Goal: Task Accomplishment & Management: Manage account settings

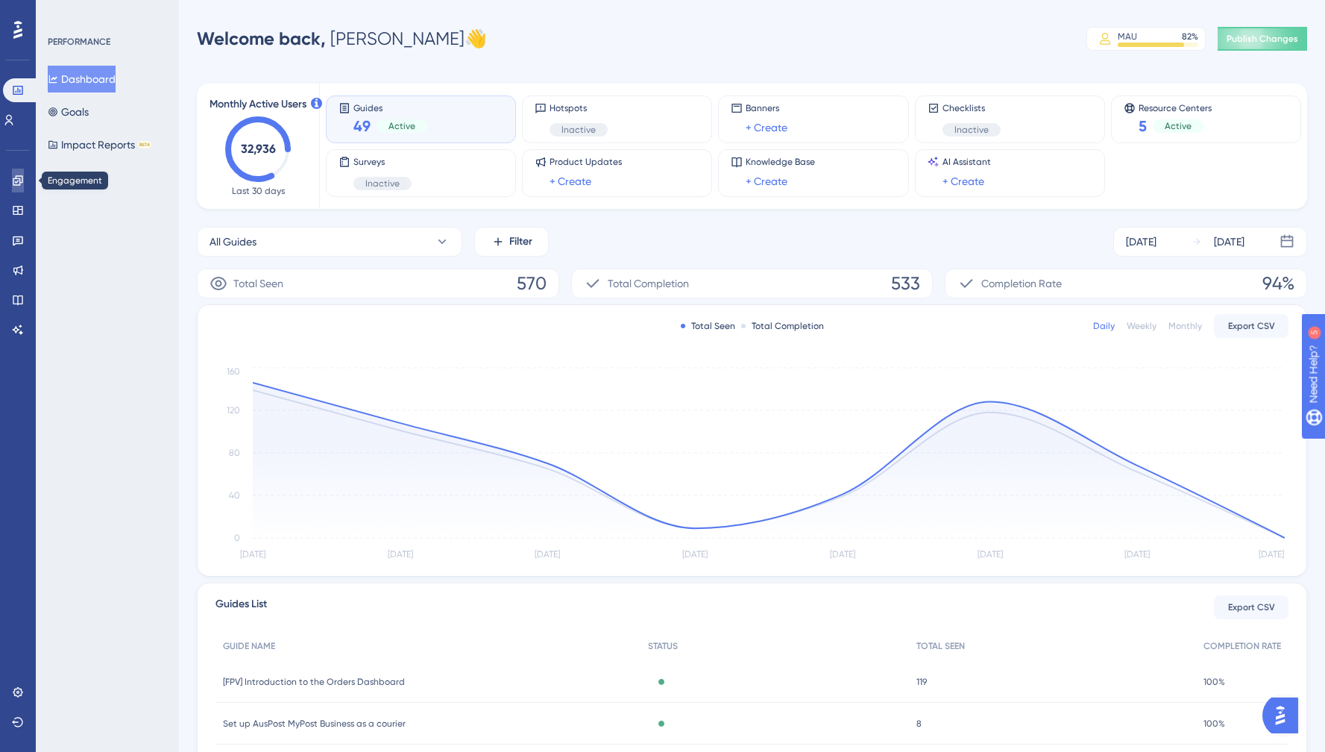
click at [17, 180] on icon at bounding box center [18, 180] width 12 height 12
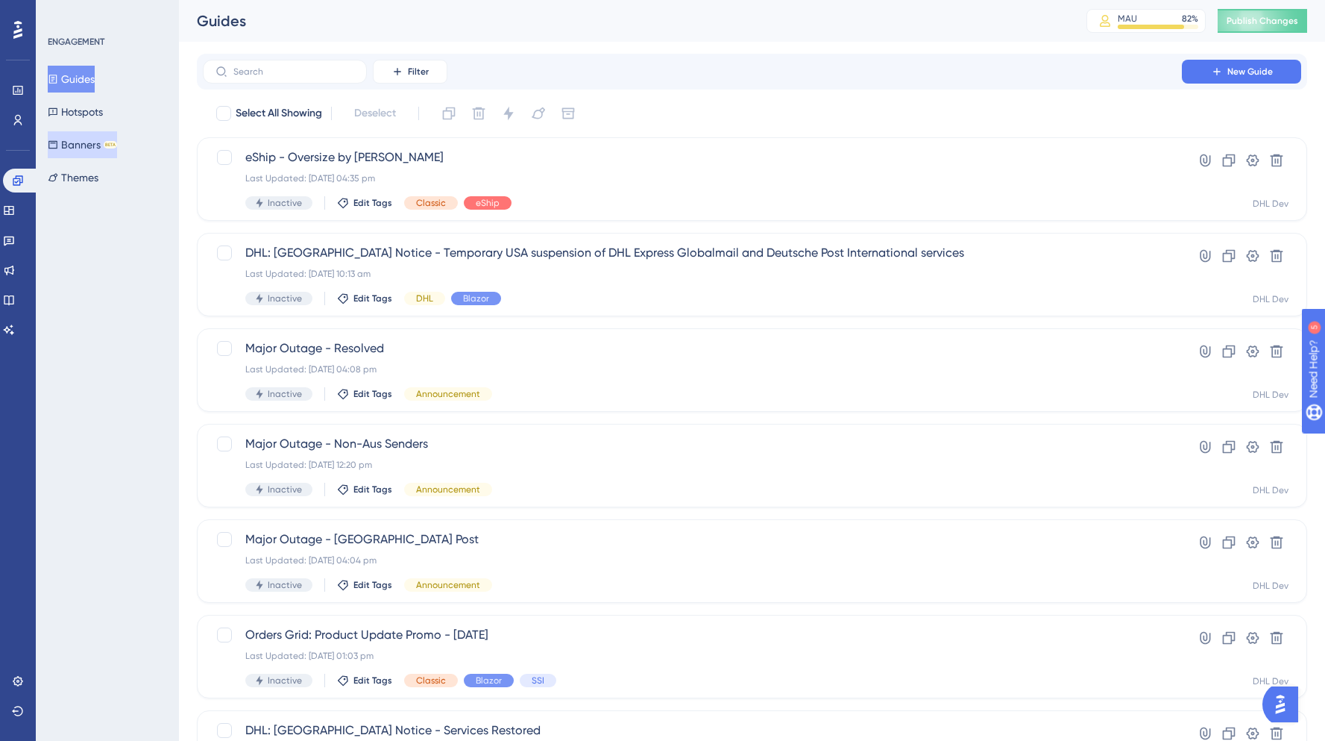
click at [98, 144] on button "Banners BETA" at bounding box center [82, 144] width 69 height 27
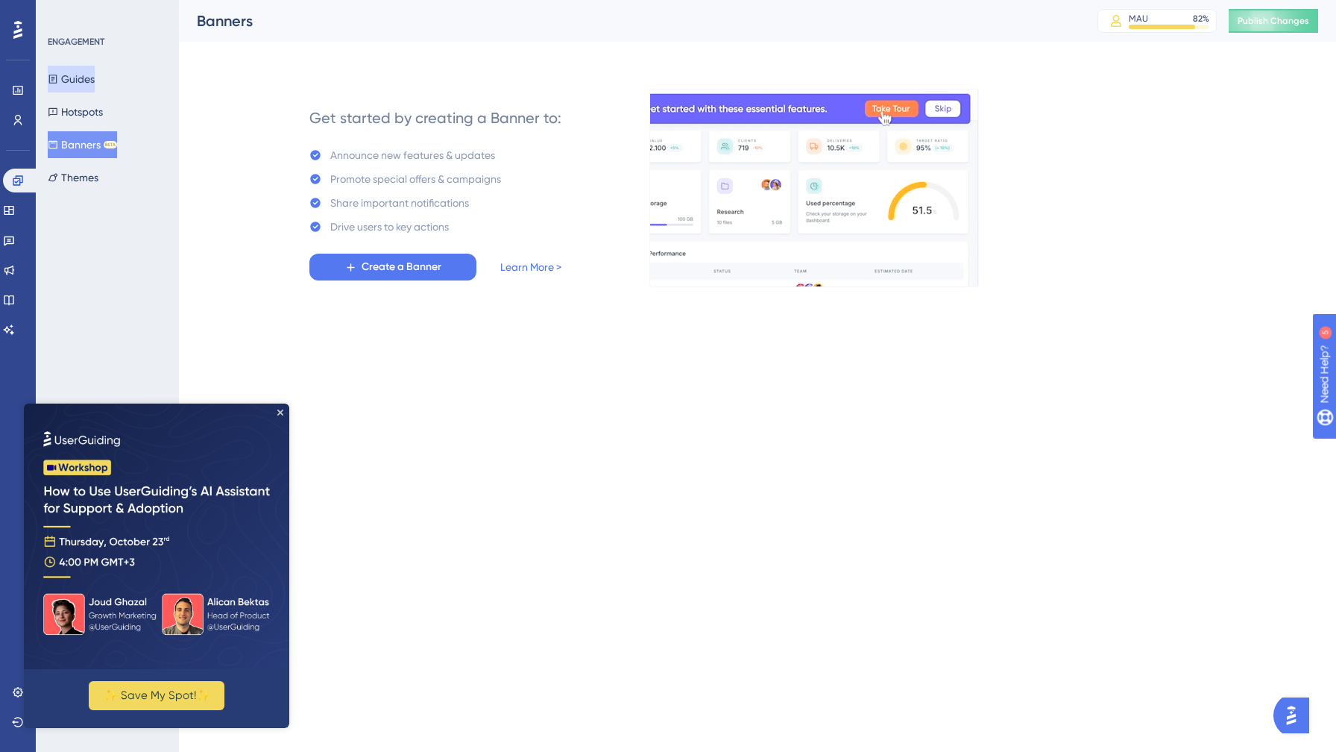
click at [88, 76] on button "Guides" at bounding box center [71, 79] width 47 height 27
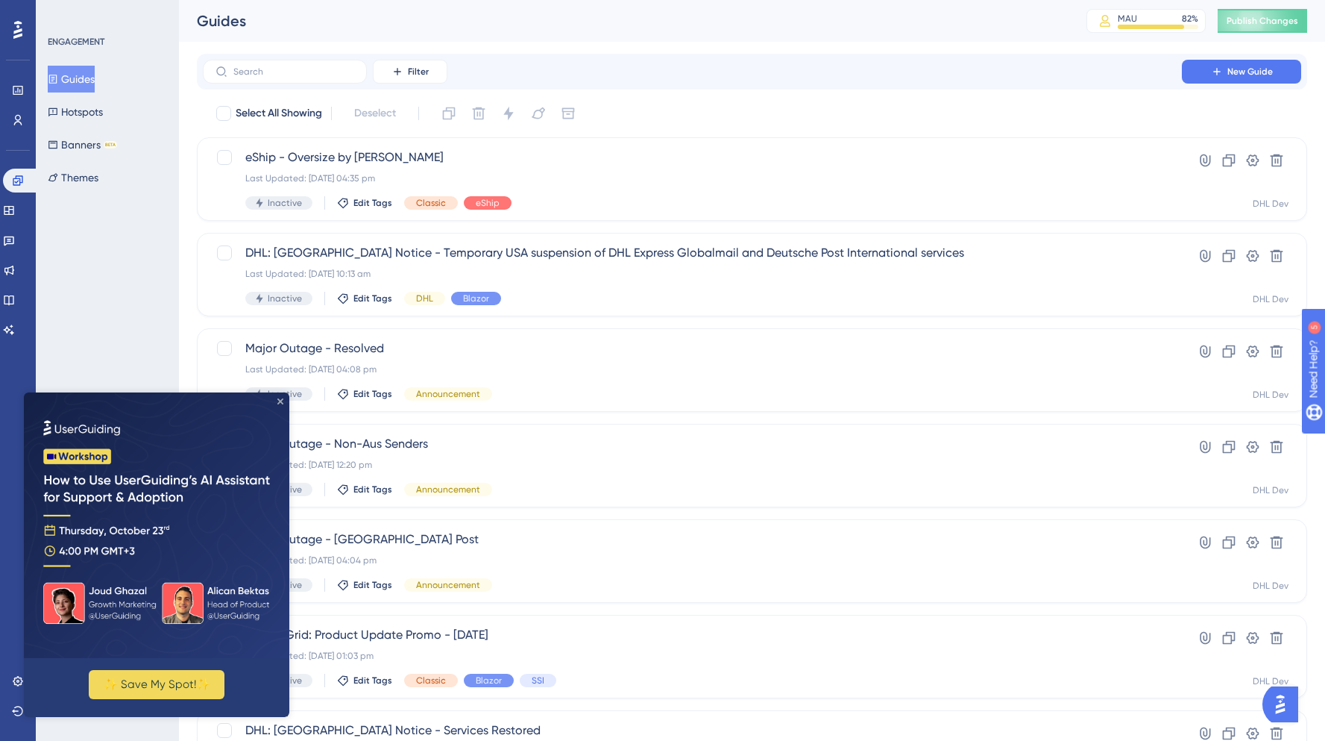
click at [282, 398] on icon "Close Preview" at bounding box center [280, 401] width 6 height 6
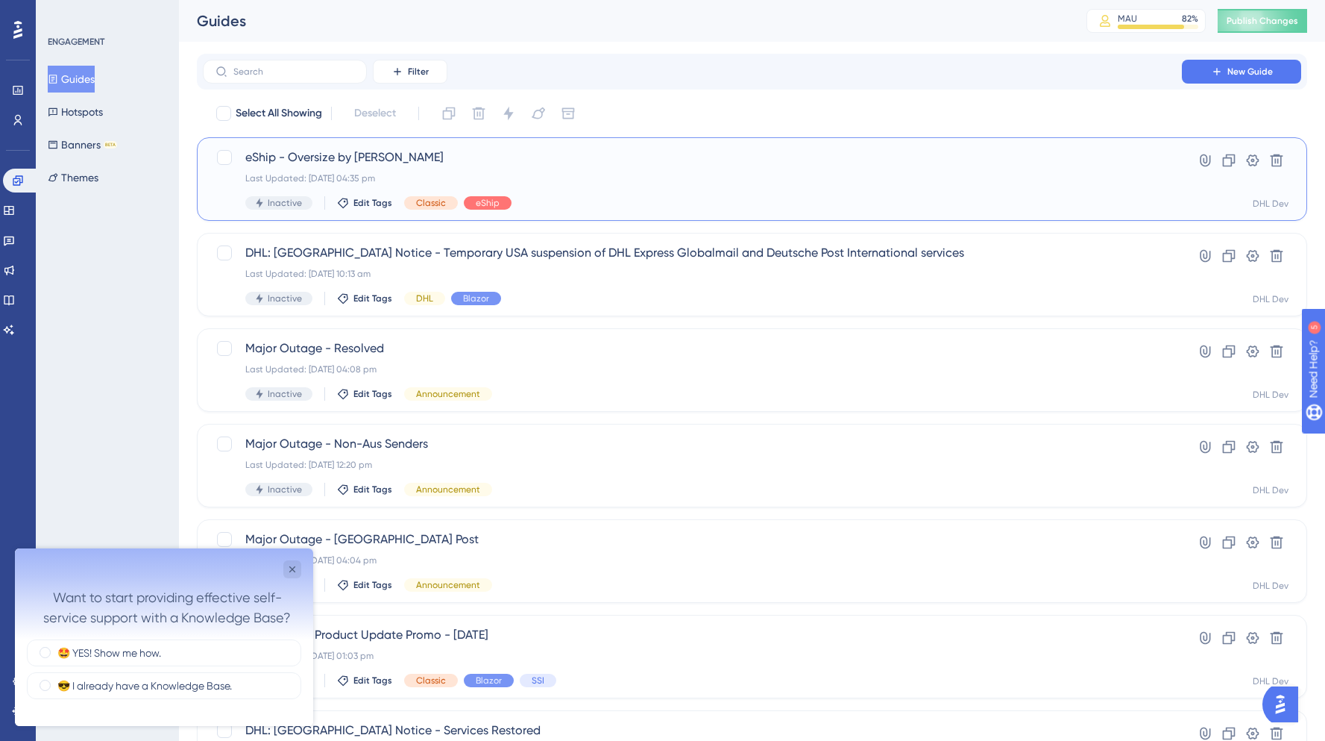
click at [550, 174] on div "Last Updated: [DATE] 04:35 pm" at bounding box center [692, 178] width 894 height 12
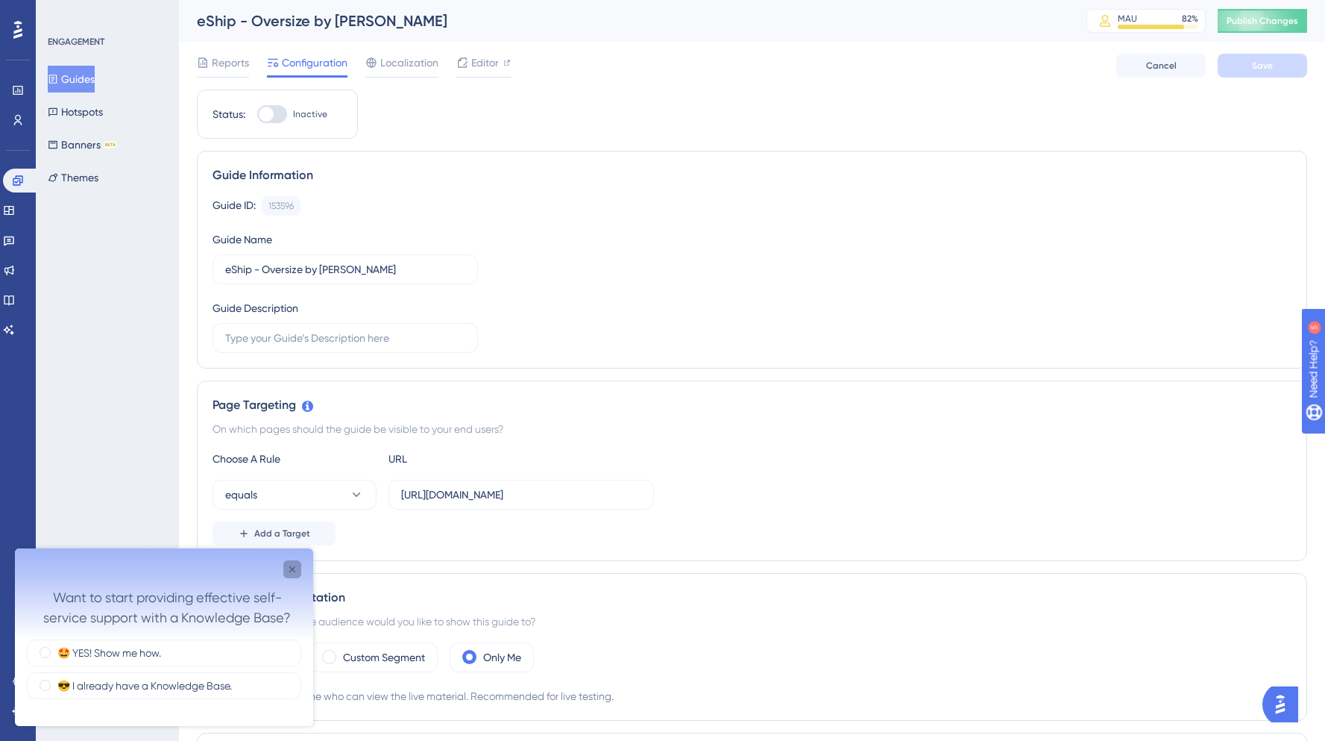
click at [296, 566] on icon "Close survey" at bounding box center [292, 569] width 12 height 12
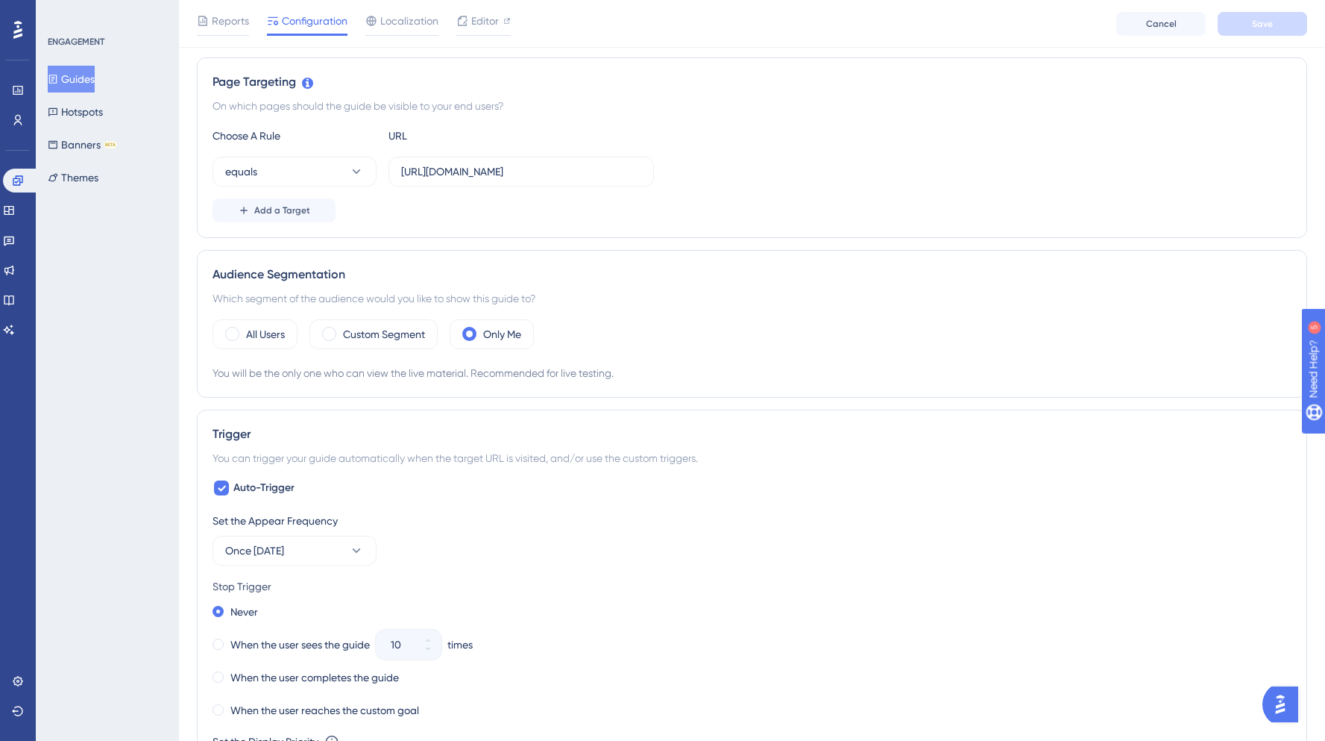
scroll to position [344, 0]
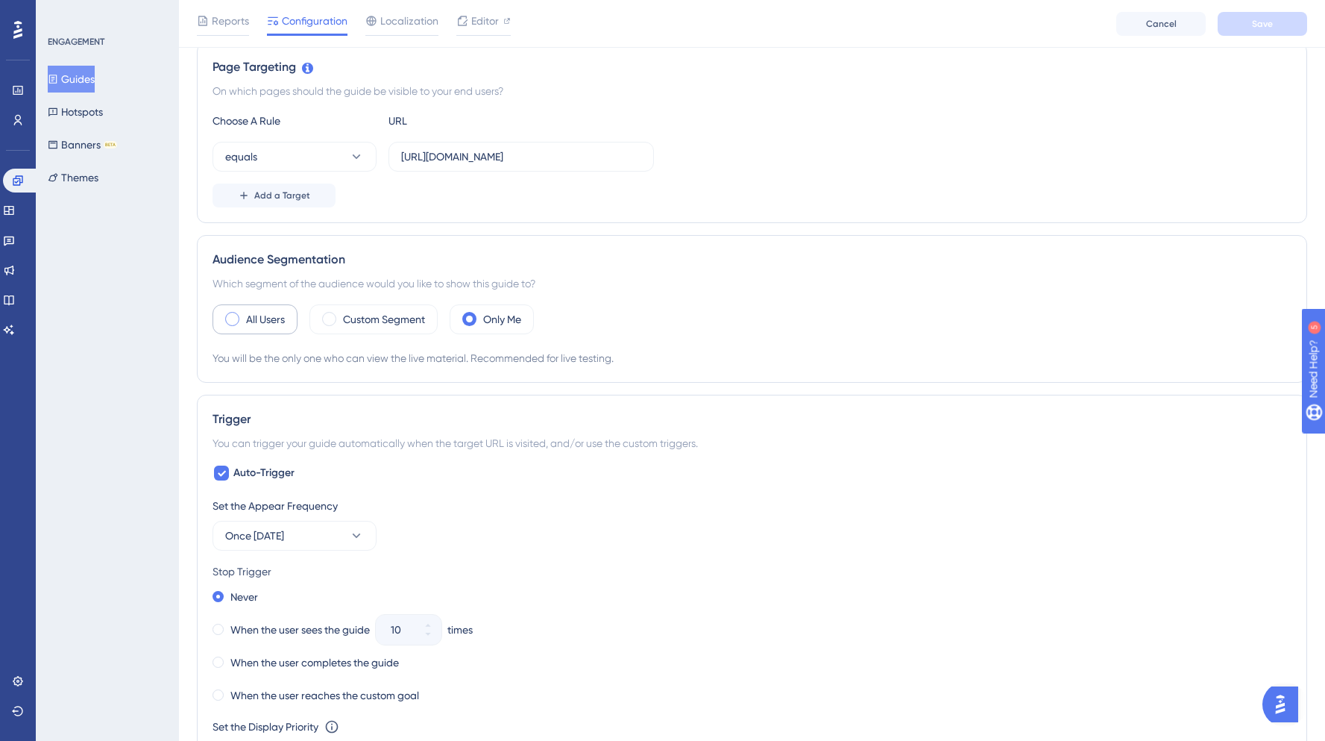
click at [229, 323] on span at bounding box center [232, 319] width 14 height 14
click at [244, 314] on input "radio" at bounding box center [244, 314] width 0 height 0
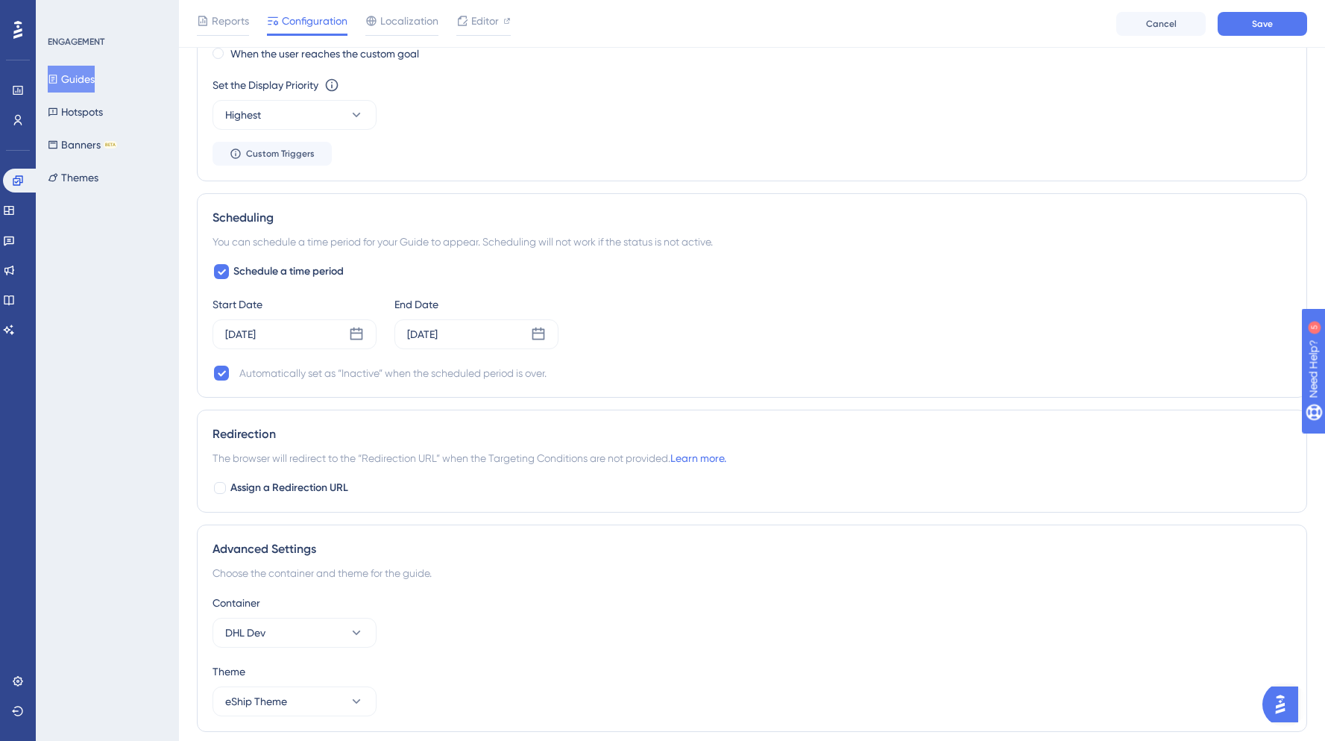
scroll to position [969, 0]
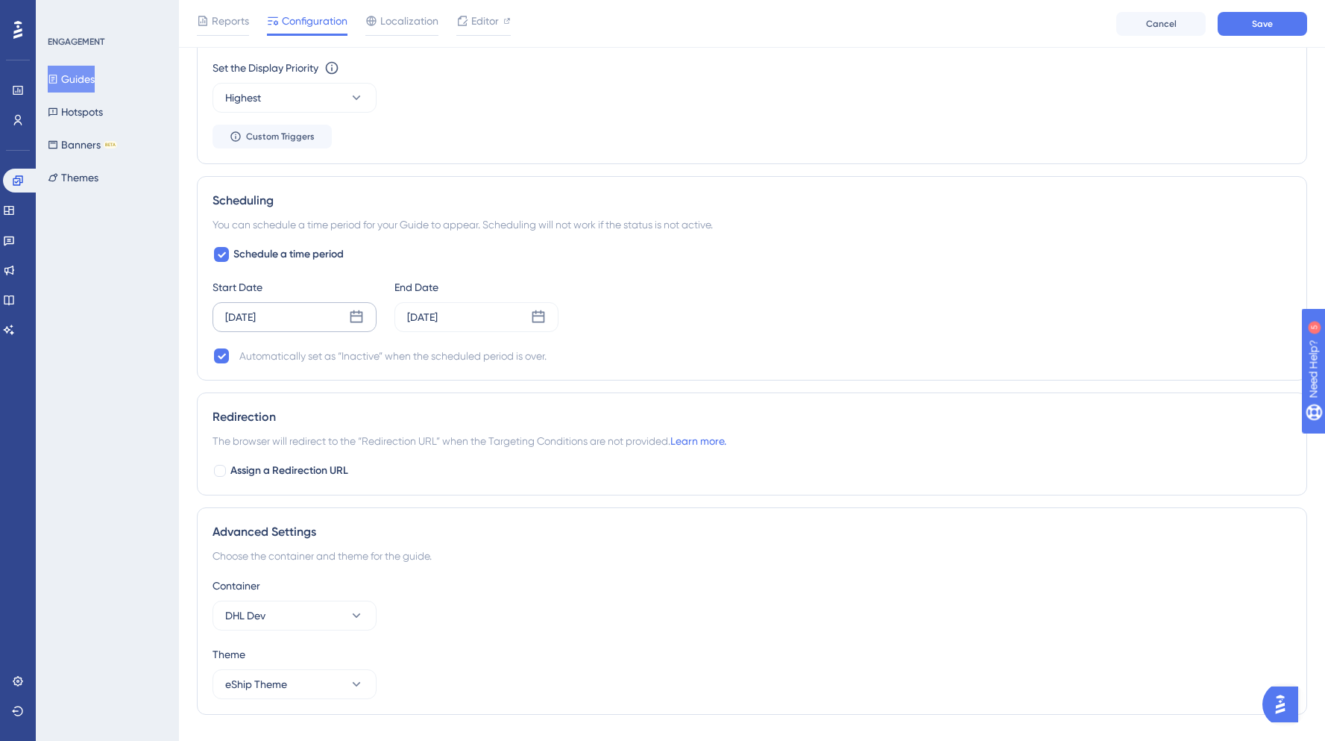
click at [359, 318] on icon at bounding box center [356, 316] width 15 height 15
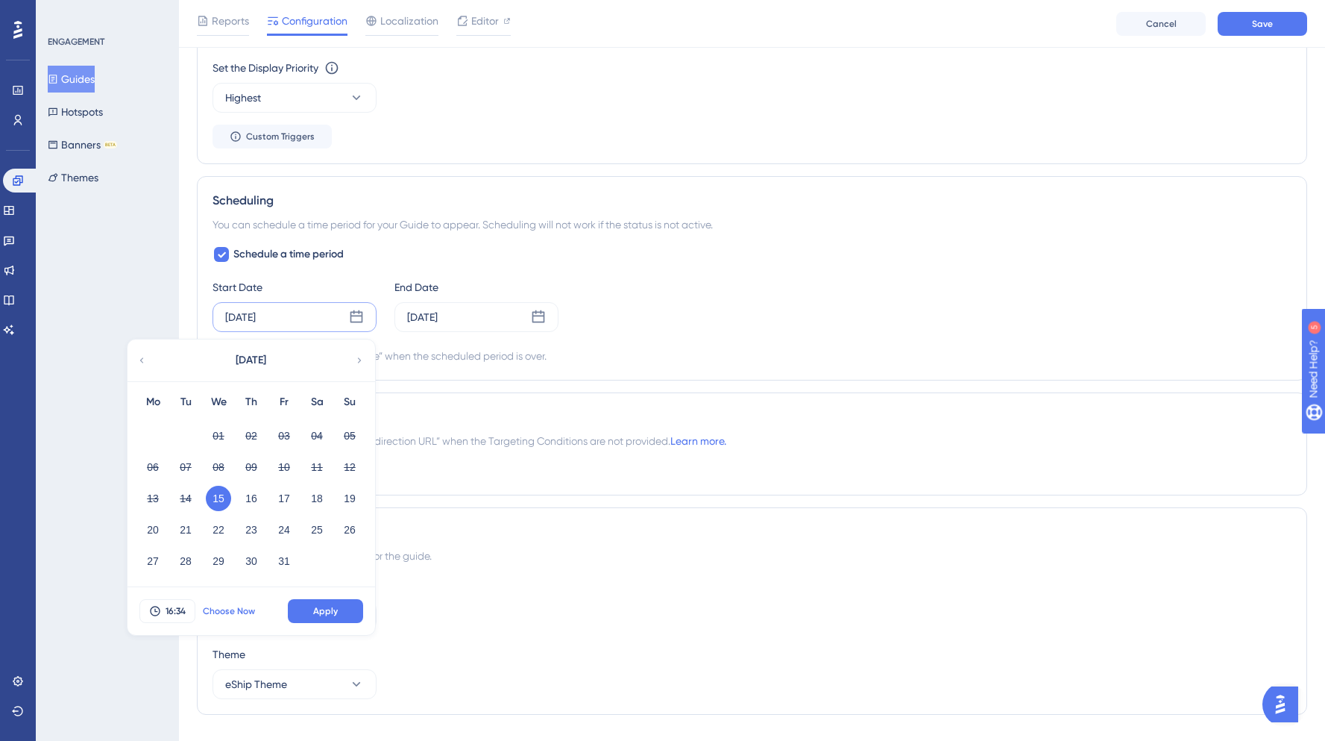
click at [227, 611] on span "Choose Now" at bounding box center [229, 611] width 52 height 12
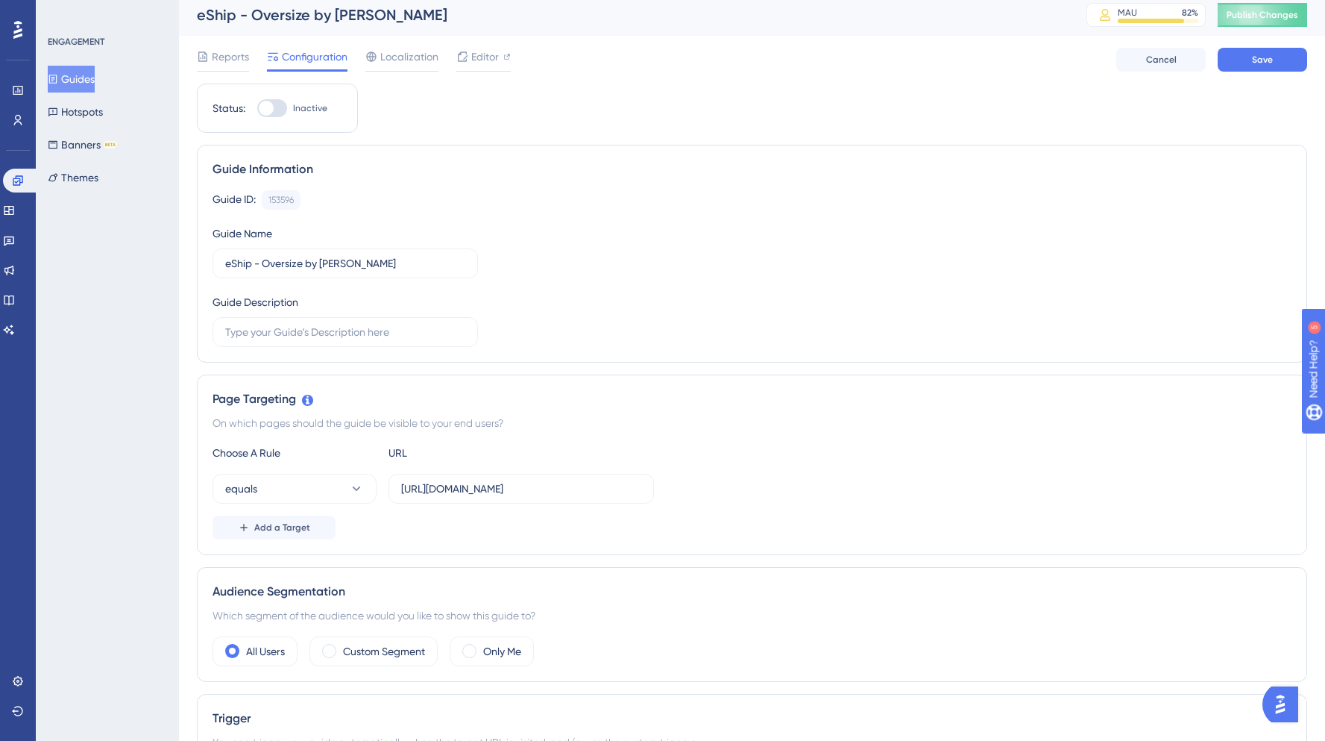
scroll to position [0, 0]
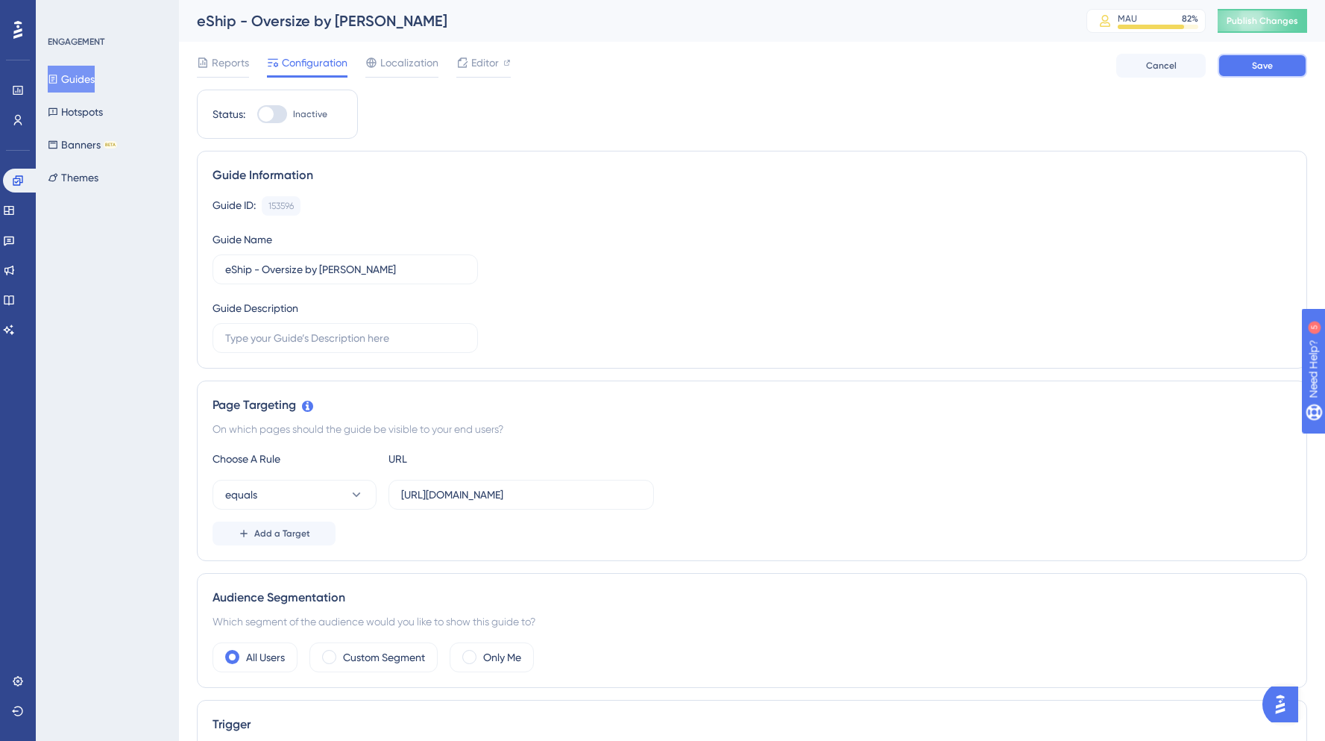
click at [1268, 68] on span "Save" at bounding box center [1262, 66] width 21 height 12
click at [1251, 25] on span "Publish Changes" at bounding box center [1263, 21] width 72 height 12
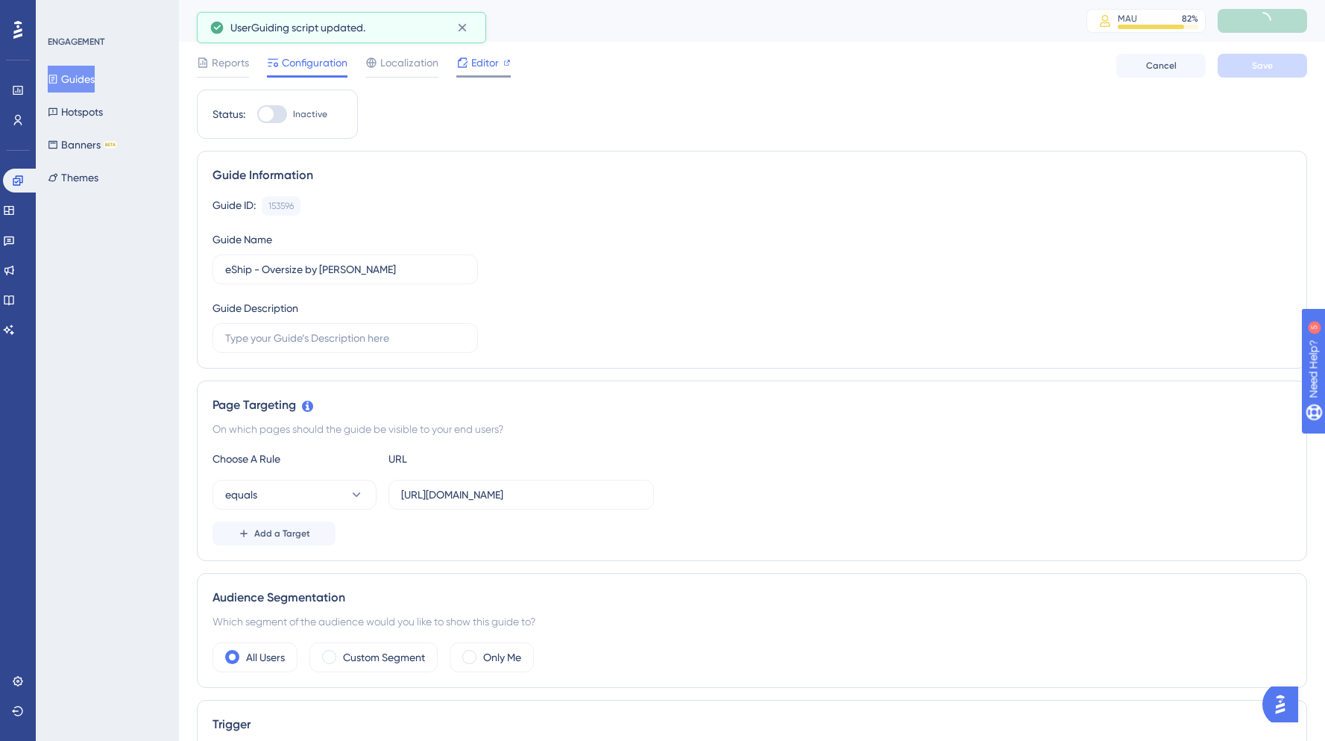
click at [477, 70] on span "Editor" at bounding box center [485, 63] width 28 height 18
click at [270, 115] on div at bounding box center [266, 114] width 15 height 15
click at [257, 115] on input "Inactive" at bounding box center [257, 114] width 1 height 1
checkbox input "true"
click at [503, 491] on input "[URL][DOMAIN_NAME]" at bounding box center [521, 494] width 240 height 16
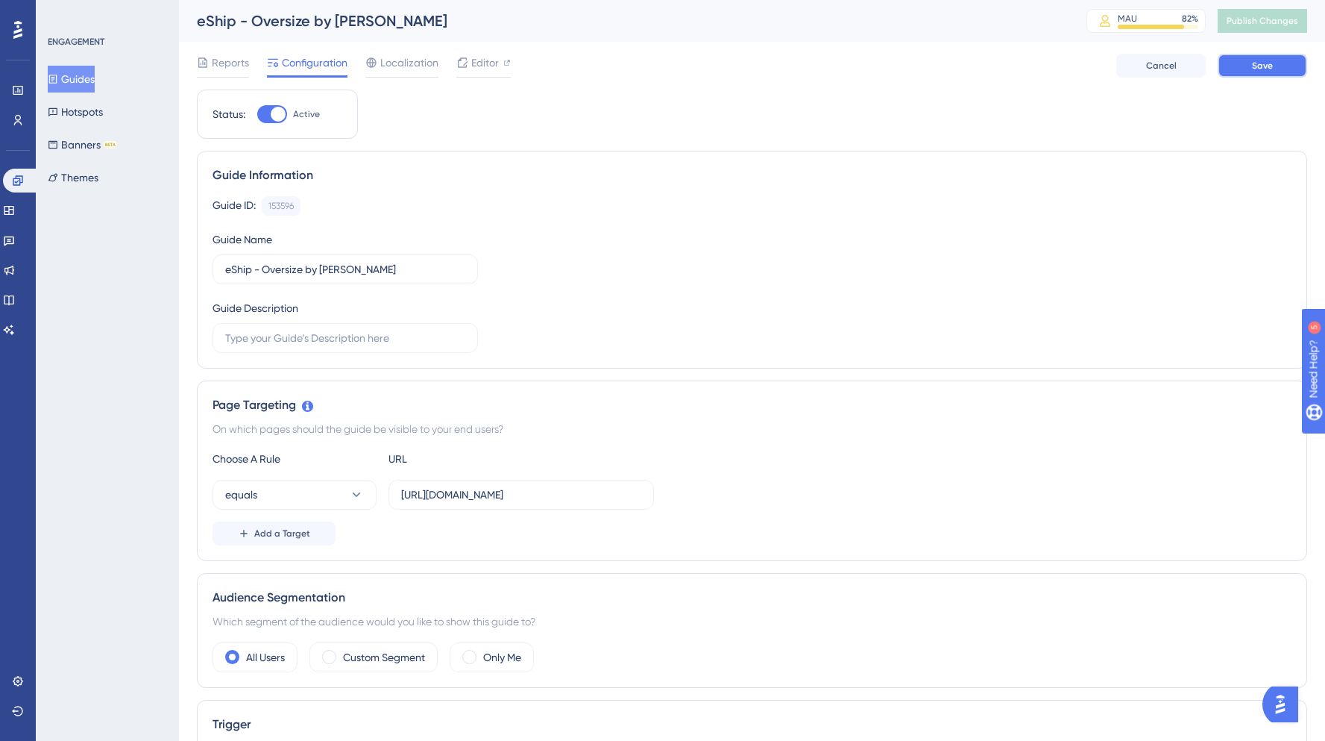
click at [1251, 62] on button "Save" at bounding box center [1262, 66] width 89 height 24
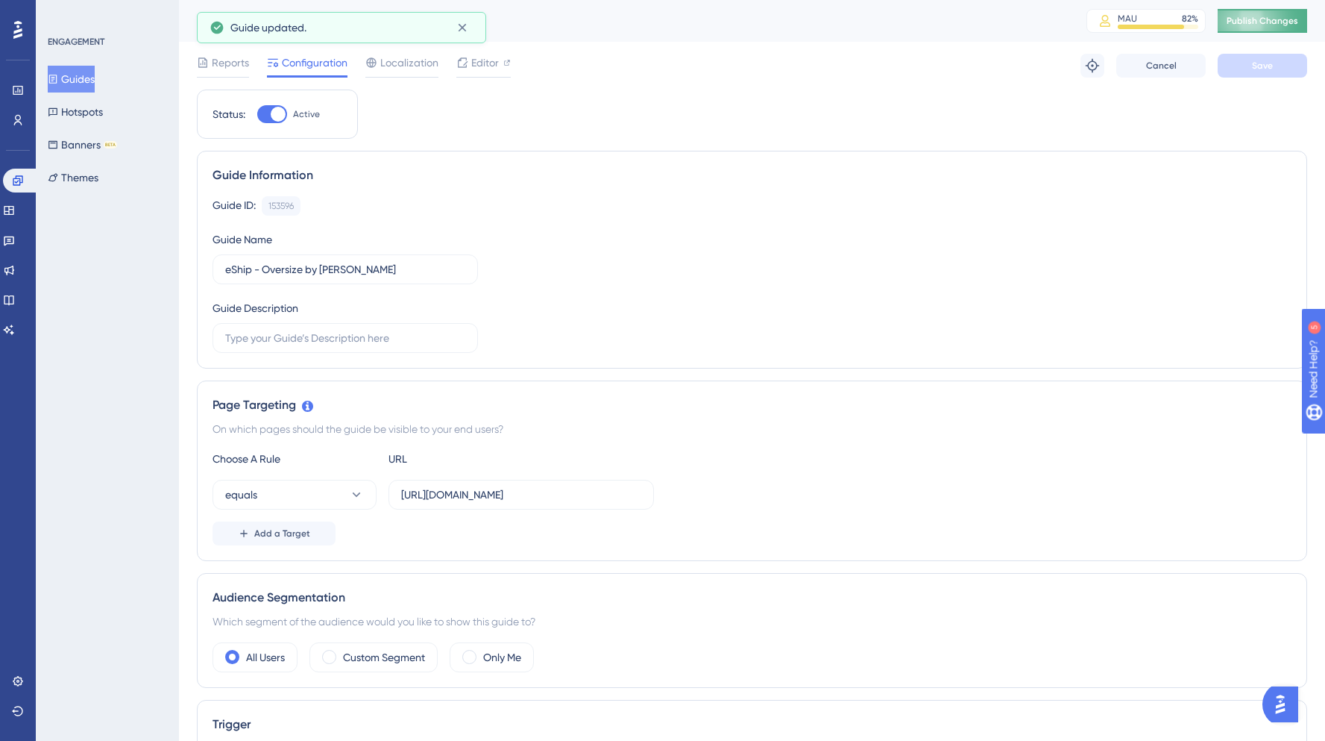
click at [1258, 25] on span "Publish Changes" at bounding box center [1263, 21] width 72 height 12
